Goal: Task Accomplishment & Management: Use online tool/utility

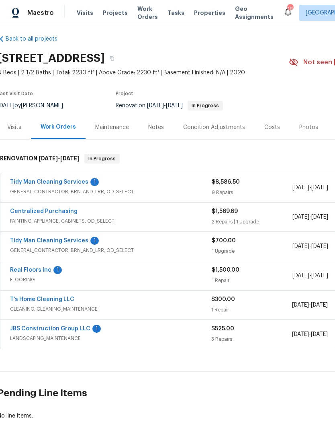
scroll to position [5, 2]
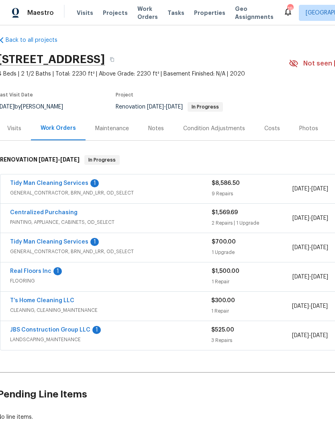
click at [44, 184] on link "Tidy Man Cleaning Services" at bounding box center [49, 183] width 78 height 6
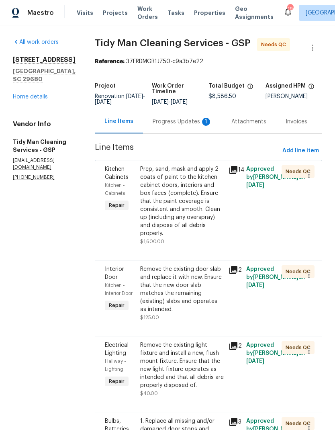
click at [178, 197] on div "Prep, sand, mask and apply 2 coats of paint to the kitchen cabinet doors, inter…" at bounding box center [182, 201] width 84 height 72
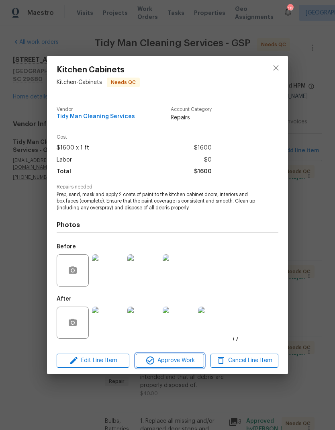
click at [193, 359] on span "Approve Work" at bounding box center [169, 360] width 63 height 10
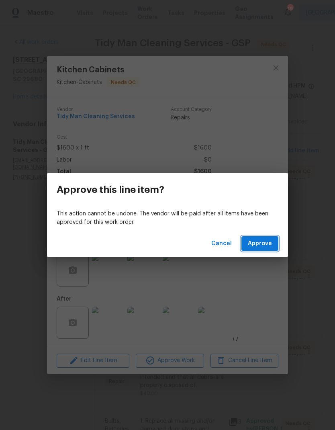
click at [261, 241] on span "Approve" at bounding box center [260, 243] width 24 height 10
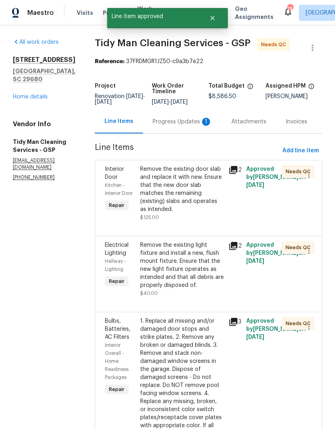
click at [178, 198] on div "Remove the existing door slab and replace it with new. Ensure that the new door…" at bounding box center [182, 189] width 84 height 48
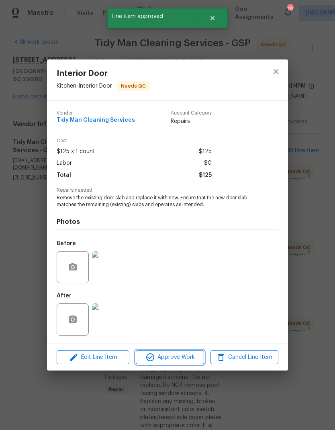
click at [194, 358] on span "Approve Work" at bounding box center [169, 357] width 63 height 10
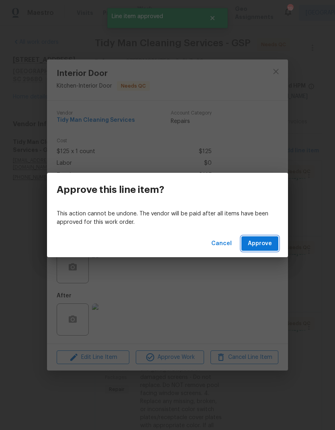
click at [268, 238] on span "Approve" at bounding box center [260, 243] width 24 height 10
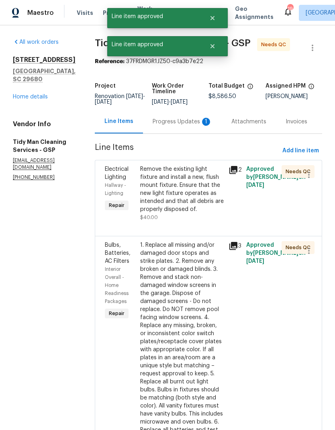
click at [176, 196] on div "Remove the existing light fixture and install a new, flush mount fixture. Ensur…" at bounding box center [182, 189] width 84 height 48
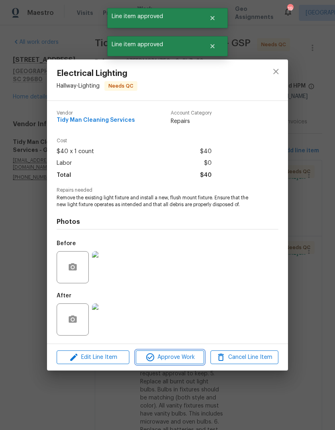
click at [186, 357] on span "Approve Work" at bounding box center [169, 357] width 63 height 10
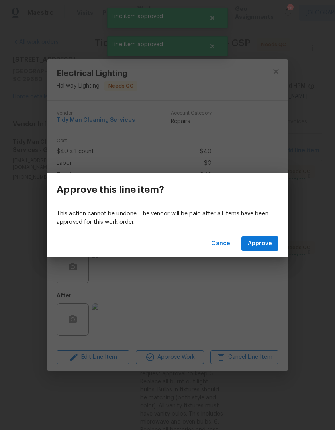
click at [265, 244] on span "Approve" at bounding box center [260, 243] width 24 height 10
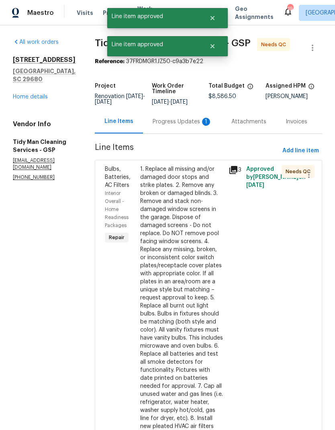
click at [173, 195] on div "1. Replace all missing and/or damaged door stops and strike plates. 2. Remove a…" at bounding box center [182, 297] width 84 height 265
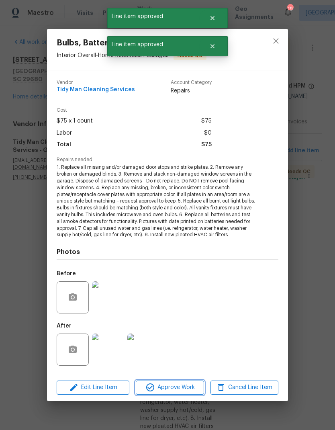
click at [187, 389] on span "Approve Work" at bounding box center [169, 387] width 63 height 10
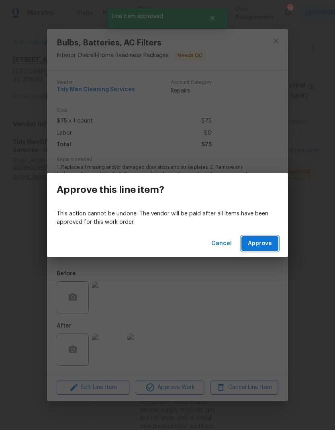
click at [261, 248] on button "Approve" at bounding box center [259, 243] width 37 height 15
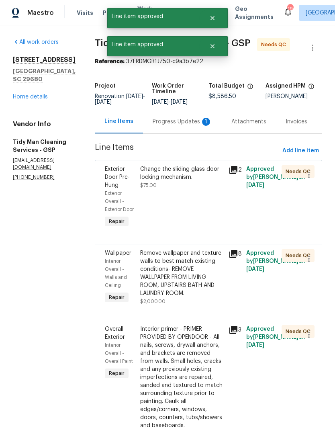
click at [179, 220] on div "Change the sliding glass door locking mechanism. $75.00" at bounding box center [182, 197] width 88 height 69
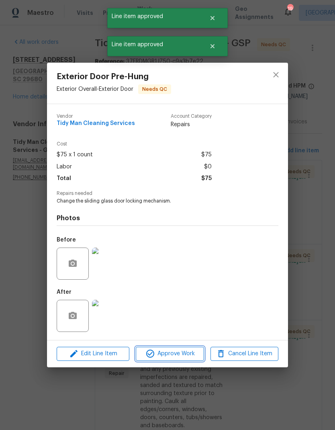
click at [192, 357] on span "Approve Work" at bounding box center [169, 354] width 63 height 10
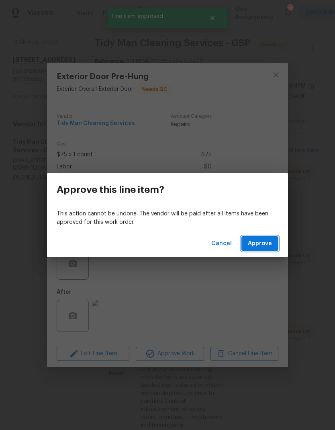
click at [267, 242] on span "Approve" at bounding box center [260, 243] width 24 height 10
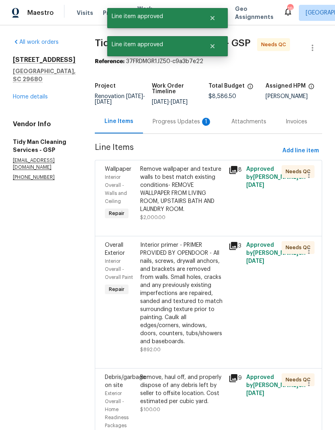
click at [181, 197] on div "Remove wallpaper and texture walls to best match existing conditions- REMOVE WA…" at bounding box center [182, 189] width 84 height 48
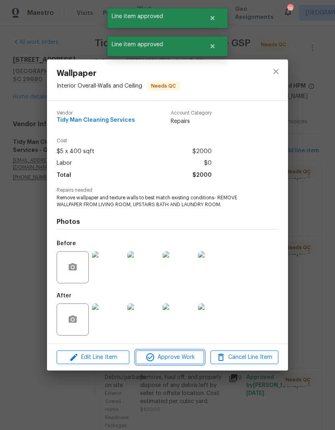
click at [187, 364] on button "Approve Work" at bounding box center [170, 357] width 68 height 14
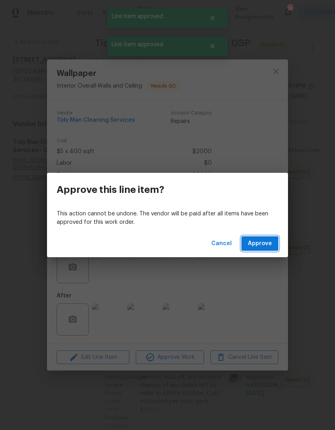
click at [261, 243] on span "Approve" at bounding box center [260, 243] width 24 height 10
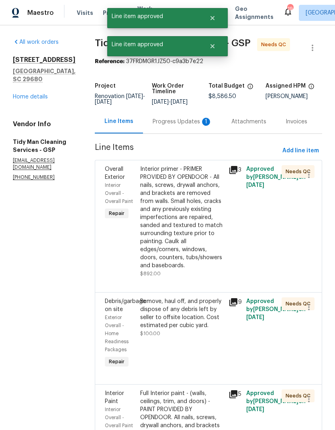
click at [175, 191] on div "Interior primer - PRIMER PROVIDED BY OPENDOOR - All nails, screws, drywall anch…" at bounding box center [182, 217] width 84 height 104
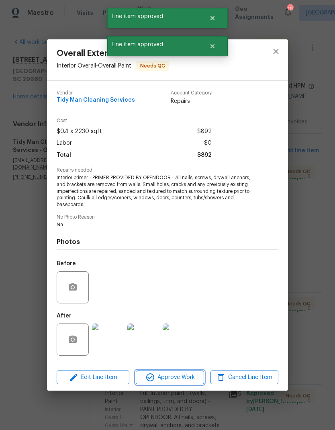
click at [190, 375] on span "Approve Work" at bounding box center [169, 377] width 63 height 10
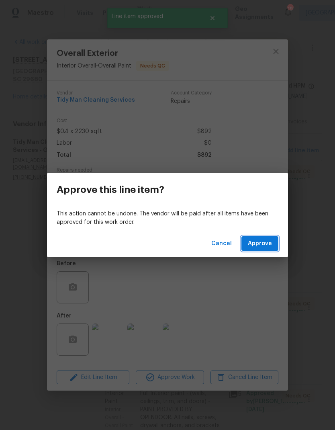
click at [263, 250] on button "Approve" at bounding box center [259, 243] width 37 height 15
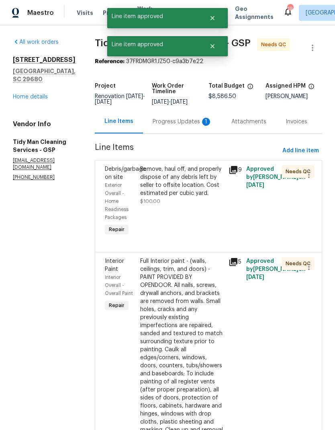
click at [173, 219] on div "Remove, haul off, and properly dispose of any debris left by seller to offsite …" at bounding box center [182, 201] width 88 height 77
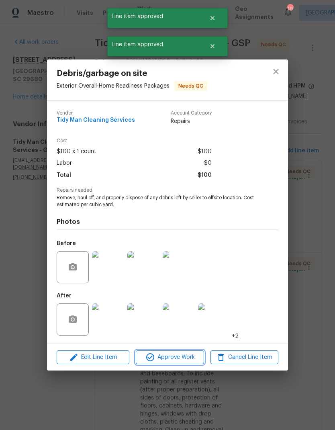
click at [190, 355] on span "Approve Work" at bounding box center [169, 357] width 63 height 10
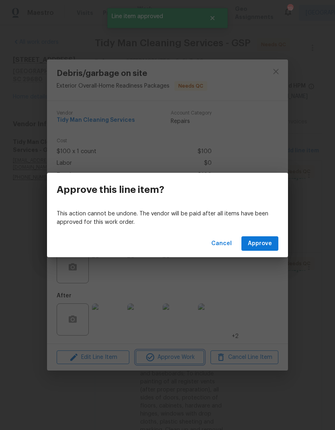
click at [266, 257] on div "Approve this line item? This action cannot be undone. The vendor will be paid a…" at bounding box center [167, 215] width 335 height 430
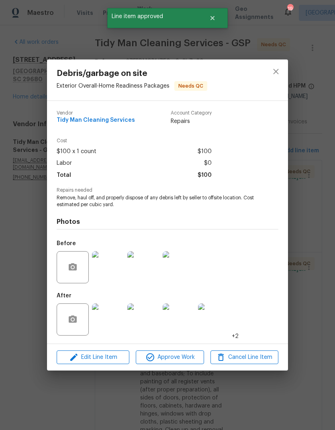
click at [265, 237] on button "Approve" at bounding box center [259, 243] width 37 height 15
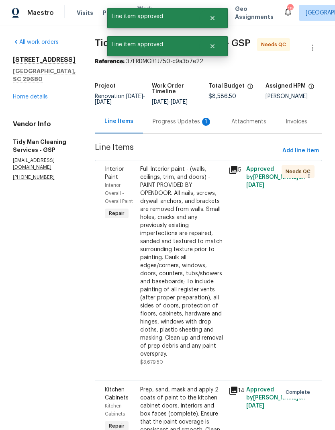
click at [181, 275] on div "Full Interior paint - (walls, ceilings, trim, and doors) - PAINT PROVIDED BY OP…" at bounding box center [182, 261] width 84 height 193
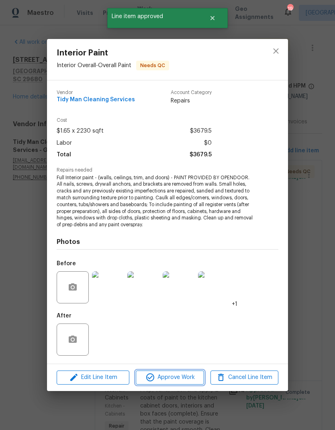
click at [194, 375] on span "Approve Work" at bounding box center [169, 377] width 63 height 10
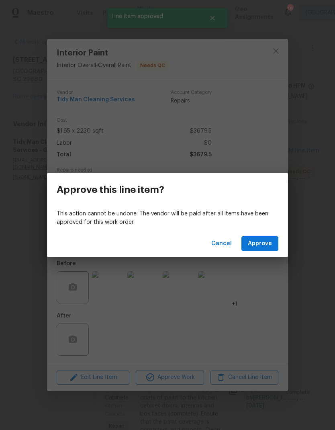
click at [263, 245] on span "Approve" at bounding box center [260, 243] width 24 height 10
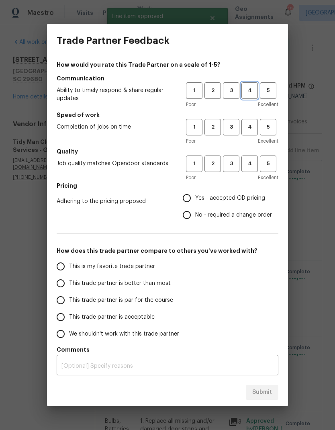
click at [253, 92] on span "4" at bounding box center [249, 90] width 15 height 9
click at [256, 127] on span "4" at bounding box center [249, 126] width 15 height 9
click at [253, 161] on span "4" at bounding box center [249, 163] width 15 height 9
click at [186, 195] on input "Yes - accepted OD pricing" at bounding box center [186, 198] width 17 height 17
radio input "true"
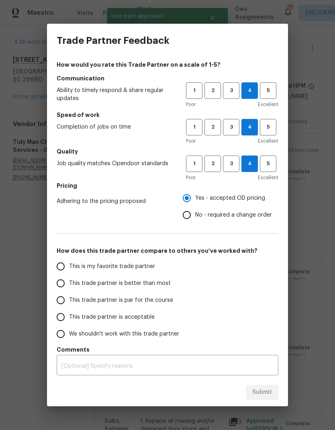
click at [57, 287] on input "This trade partner is better than most" at bounding box center [60, 283] width 17 height 17
click at [259, 394] on span "Submit" at bounding box center [262, 392] width 20 height 10
radio input "true"
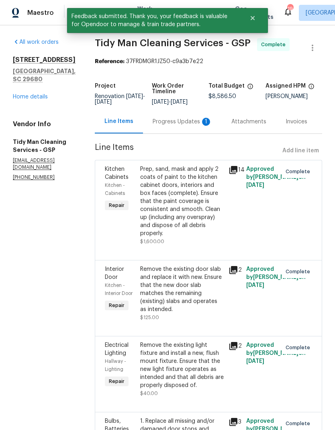
click at [23, 100] on link "Home details" at bounding box center [30, 97] width 35 height 6
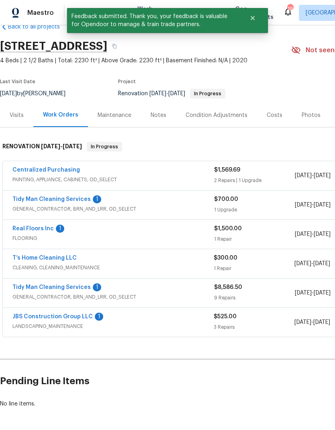
scroll to position [18, 0]
click at [37, 198] on link "Tidy Man Cleaning Services" at bounding box center [51, 199] width 78 height 6
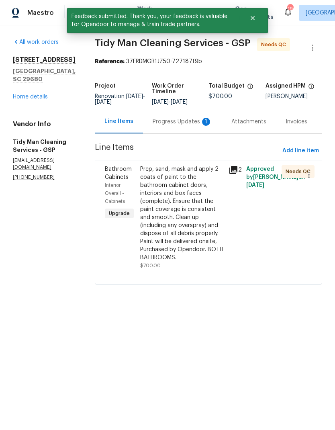
click at [171, 206] on div "Prep, sand, mask and apply 2 coats of paint to the bathroom cabinet doors, inte…" at bounding box center [182, 213] width 84 height 96
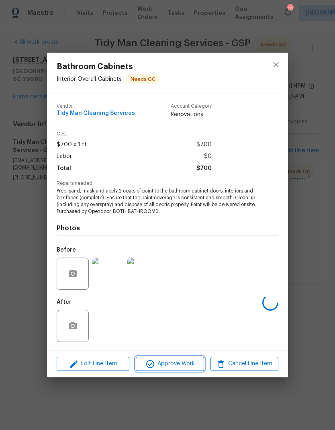
click at [184, 363] on span "Approve Work" at bounding box center [169, 364] width 63 height 10
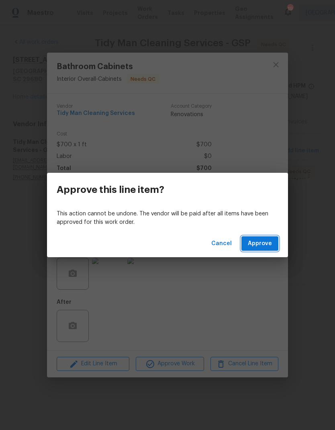
click at [263, 248] on button "Approve" at bounding box center [259, 243] width 37 height 15
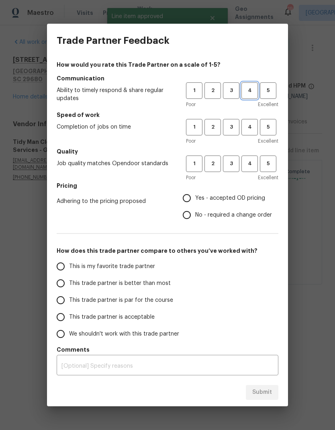
click at [250, 85] on button "4" at bounding box center [249, 90] width 16 height 16
click at [255, 122] on button "4" at bounding box center [249, 127] width 16 height 16
click at [253, 156] on button "4" at bounding box center [249, 163] width 16 height 16
click at [183, 198] on input "Yes - accepted OD pricing" at bounding box center [186, 198] width 17 height 17
radio input "true"
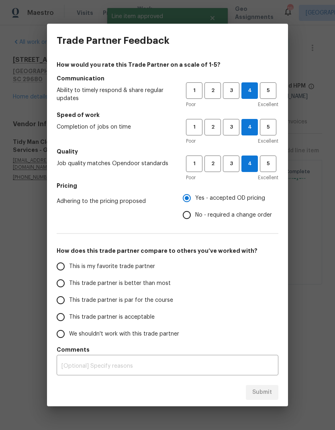
click at [61, 283] on input "This trade partner is better than most" at bounding box center [60, 283] width 17 height 17
click at [275, 390] on button "Submit" at bounding box center [262, 392] width 33 height 15
radio input "true"
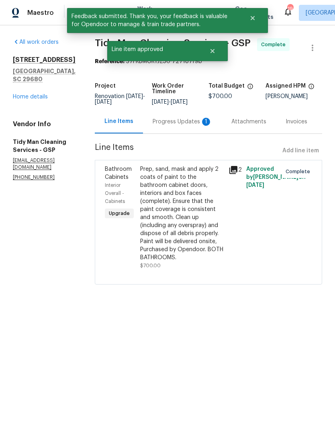
click at [20, 100] on link "Home details" at bounding box center [30, 97] width 35 height 6
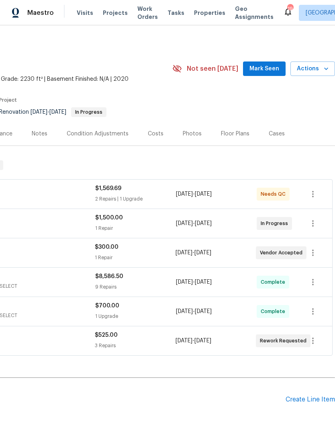
scroll to position [-1, 122]
click at [320, 61] on button "Actions" at bounding box center [312, 68] width 45 height 15
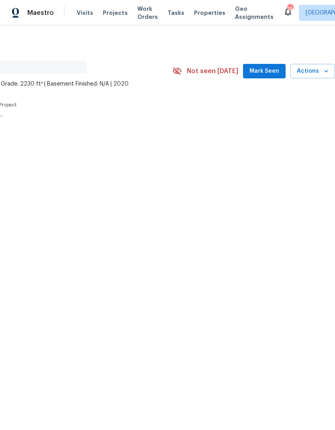
scroll to position [0, 119]
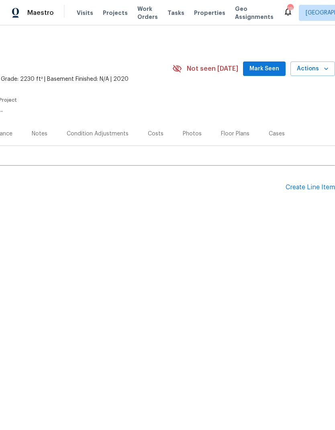
click at [320, 69] on span "Actions" at bounding box center [313, 69] width 32 height 10
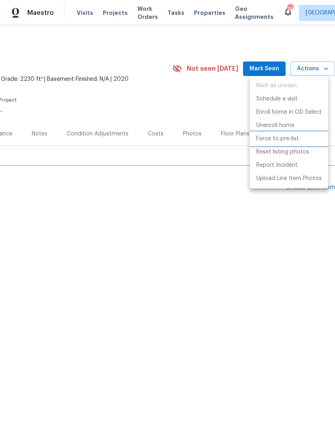
click at [291, 135] on p "Force to pre-list" at bounding box center [277, 139] width 43 height 8
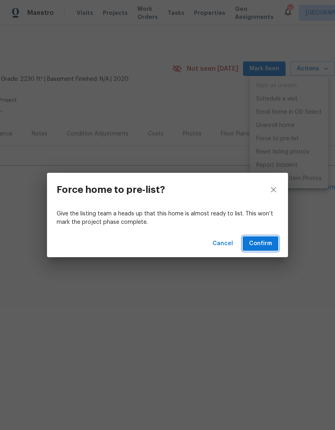
click at [265, 243] on span "Confirm" at bounding box center [260, 243] width 23 height 10
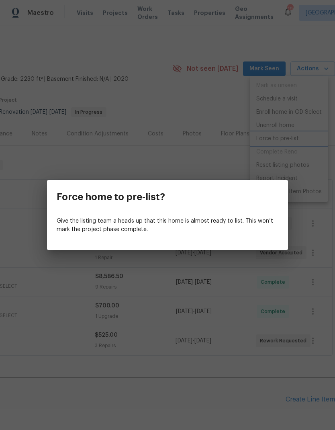
click at [300, 153] on div "Force home to pre-list? Give the listing team a heads up that this home is almo…" at bounding box center [167, 215] width 335 height 430
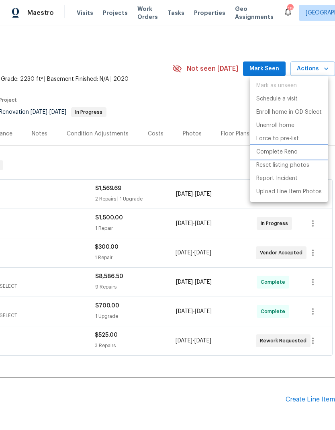
click at [295, 153] on p "Complete Reno" at bounding box center [276, 152] width 41 height 8
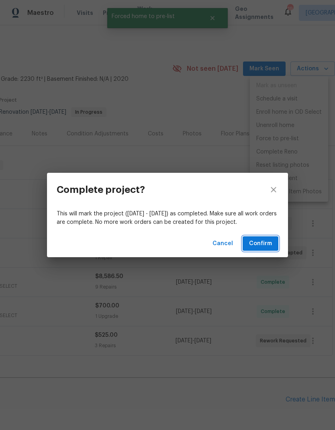
click at [265, 245] on span "Confirm" at bounding box center [260, 243] width 23 height 10
